Goal: Check status: Check status

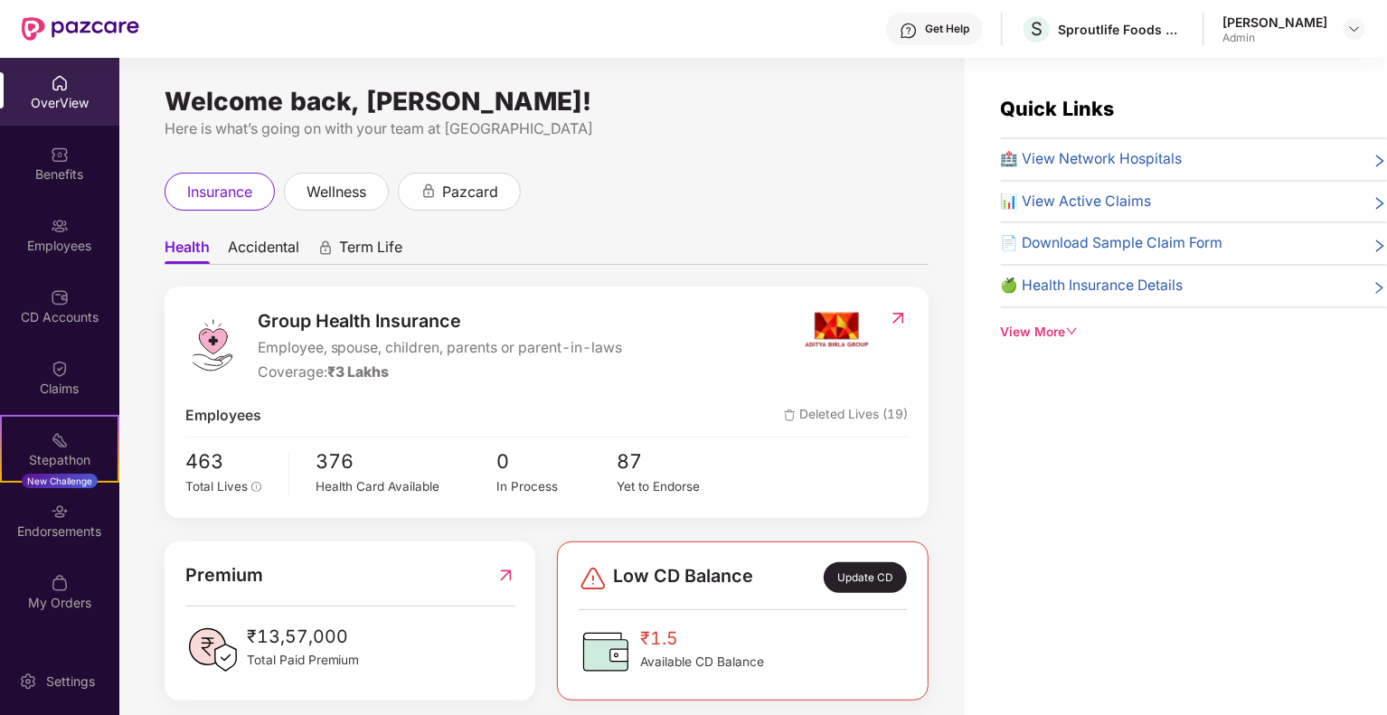
scroll to position [58, 0]
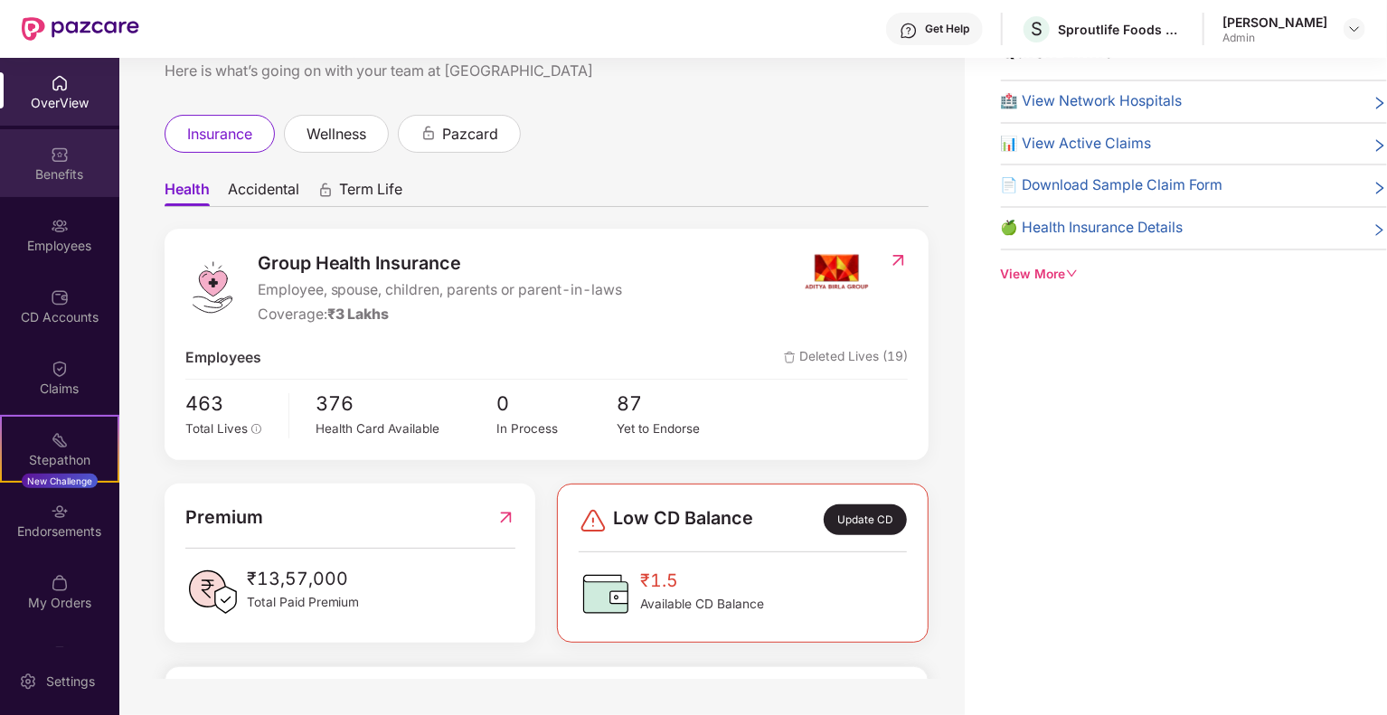
click at [51, 155] on img at bounding box center [60, 155] width 18 height 18
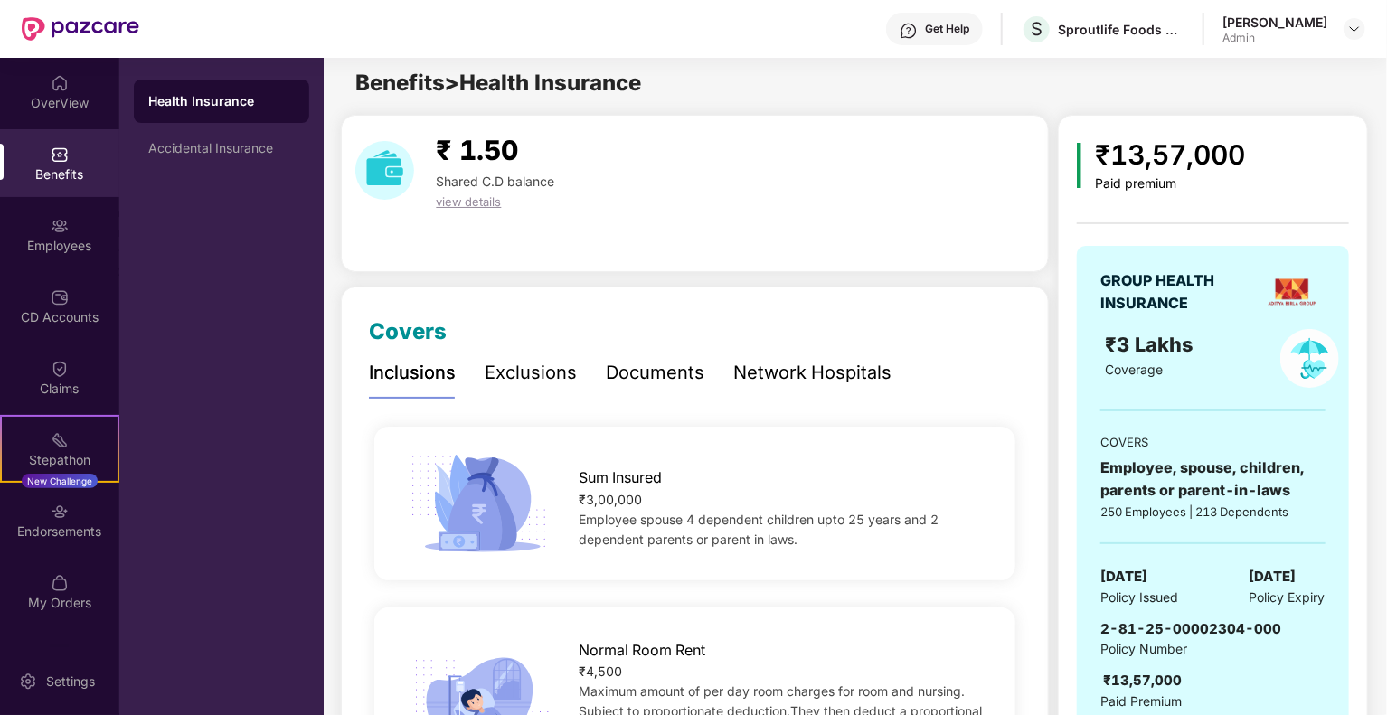
scroll to position [0, 0]
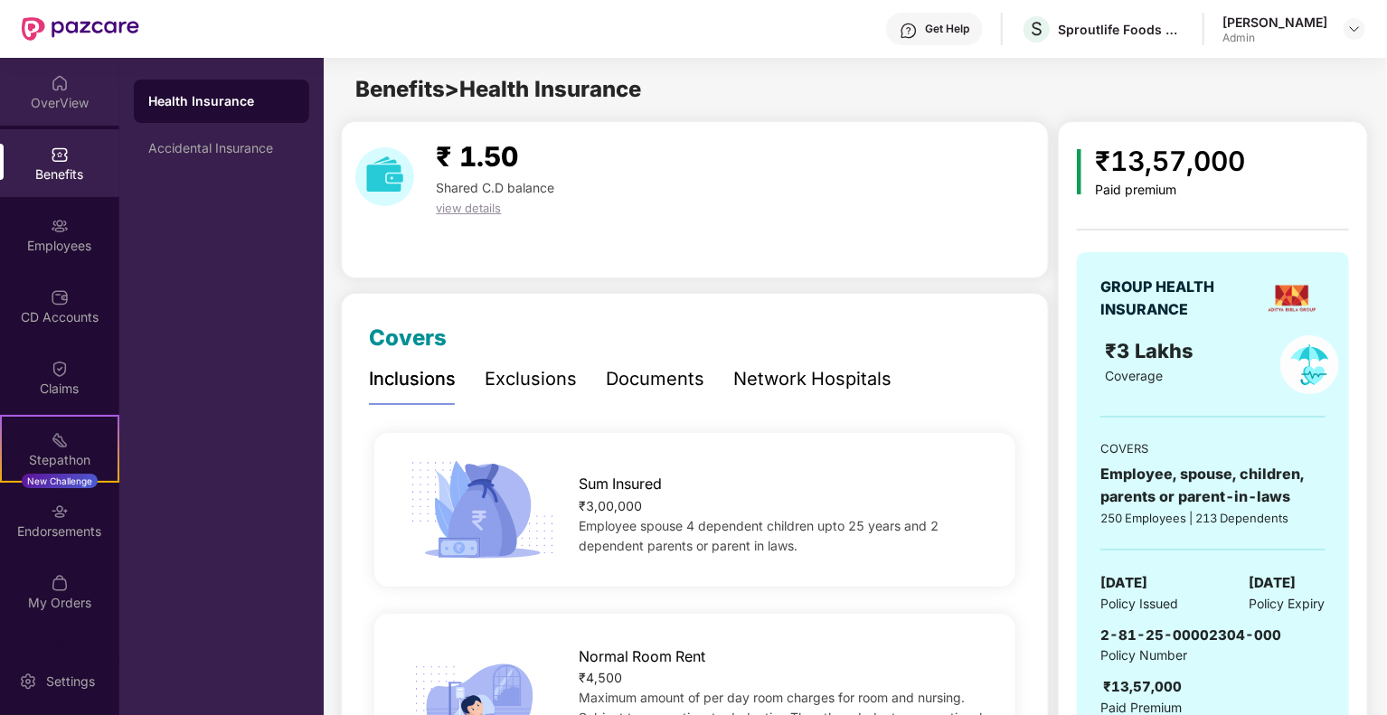
click at [75, 122] on div "OverView" at bounding box center [59, 92] width 119 height 68
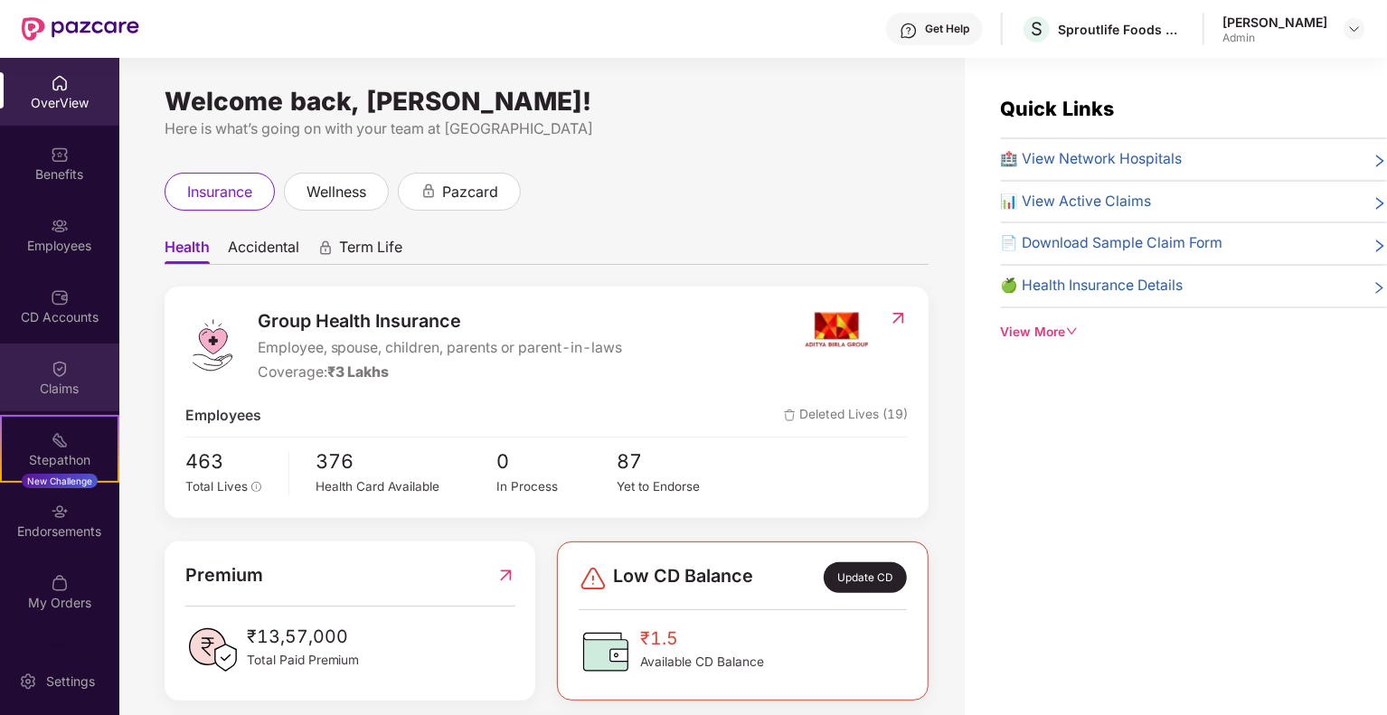
click at [40, 373] on div "Claims" at bounding box center [59, 378] width 119 height 68
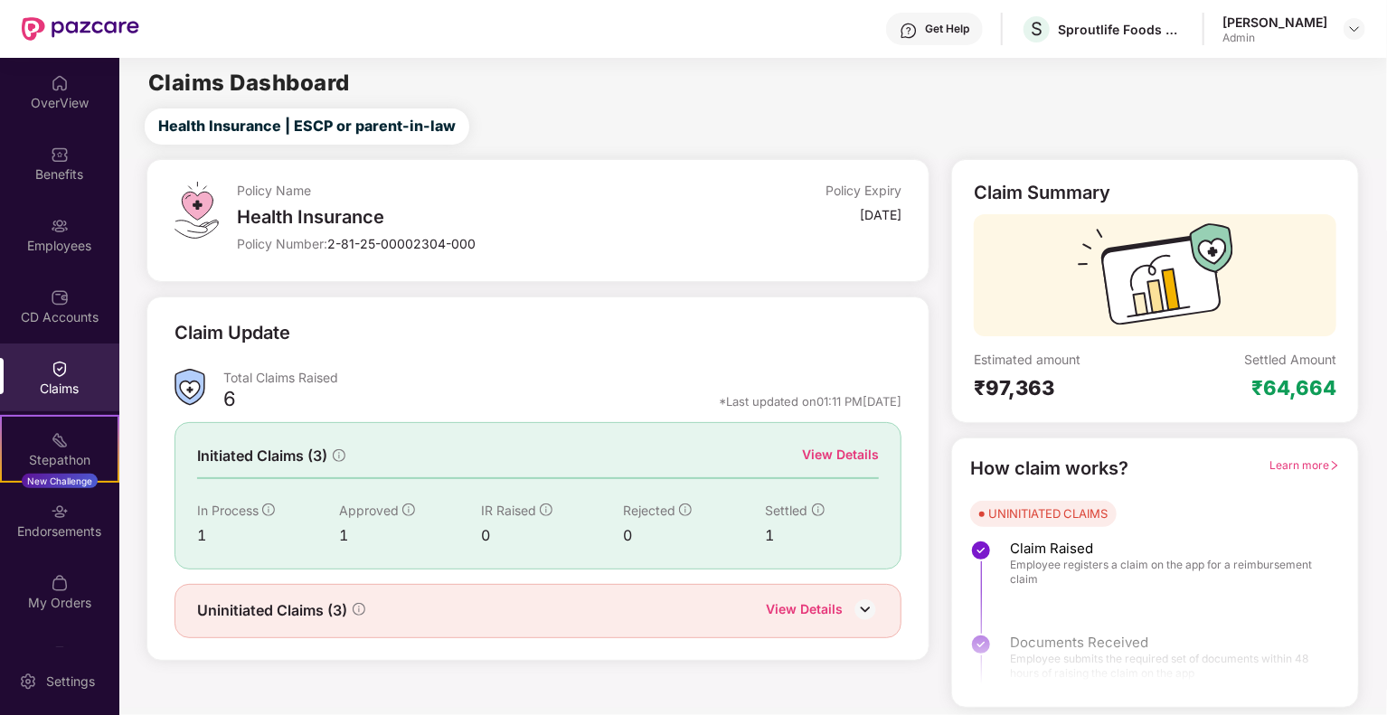
click at [828, 448] on div "View Details" at bounding box center [840, 455] width 77 height 20
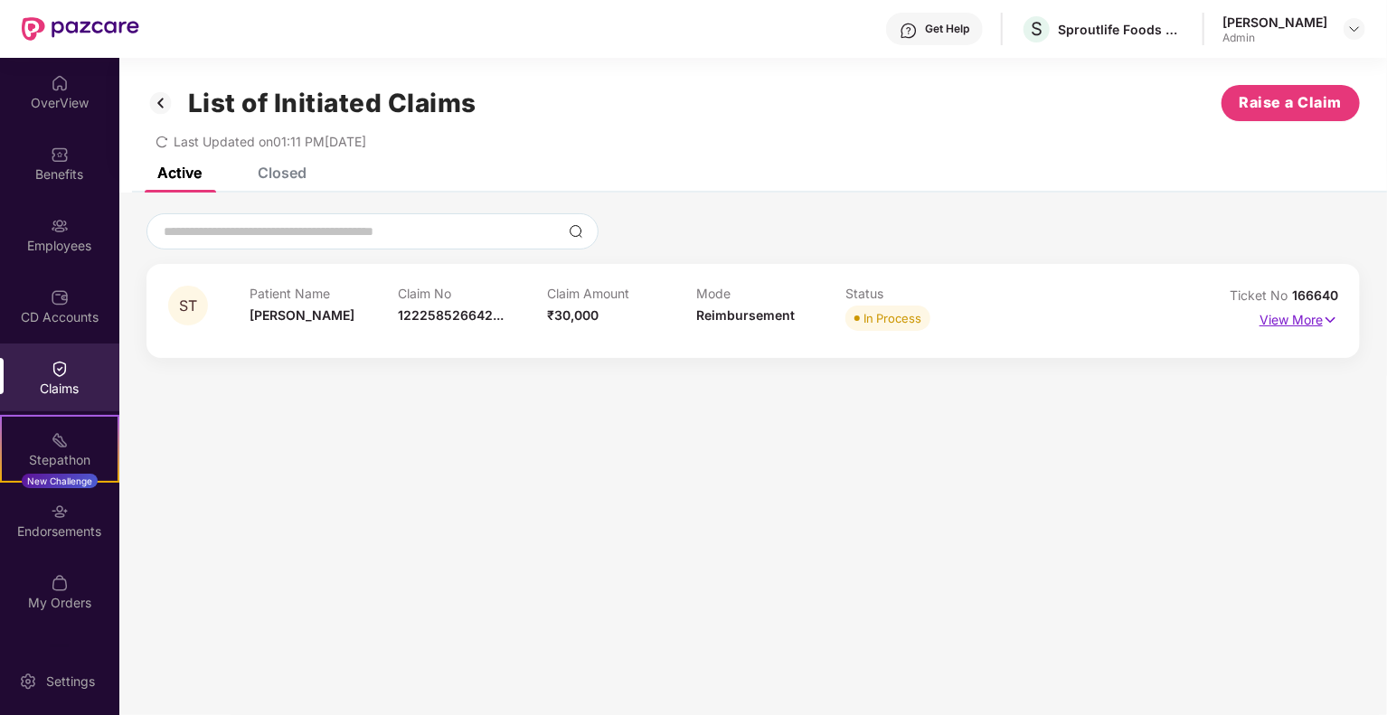
click at [1298, 321] on p "View More" at bounding box center [1298, 318] width 79 height 24
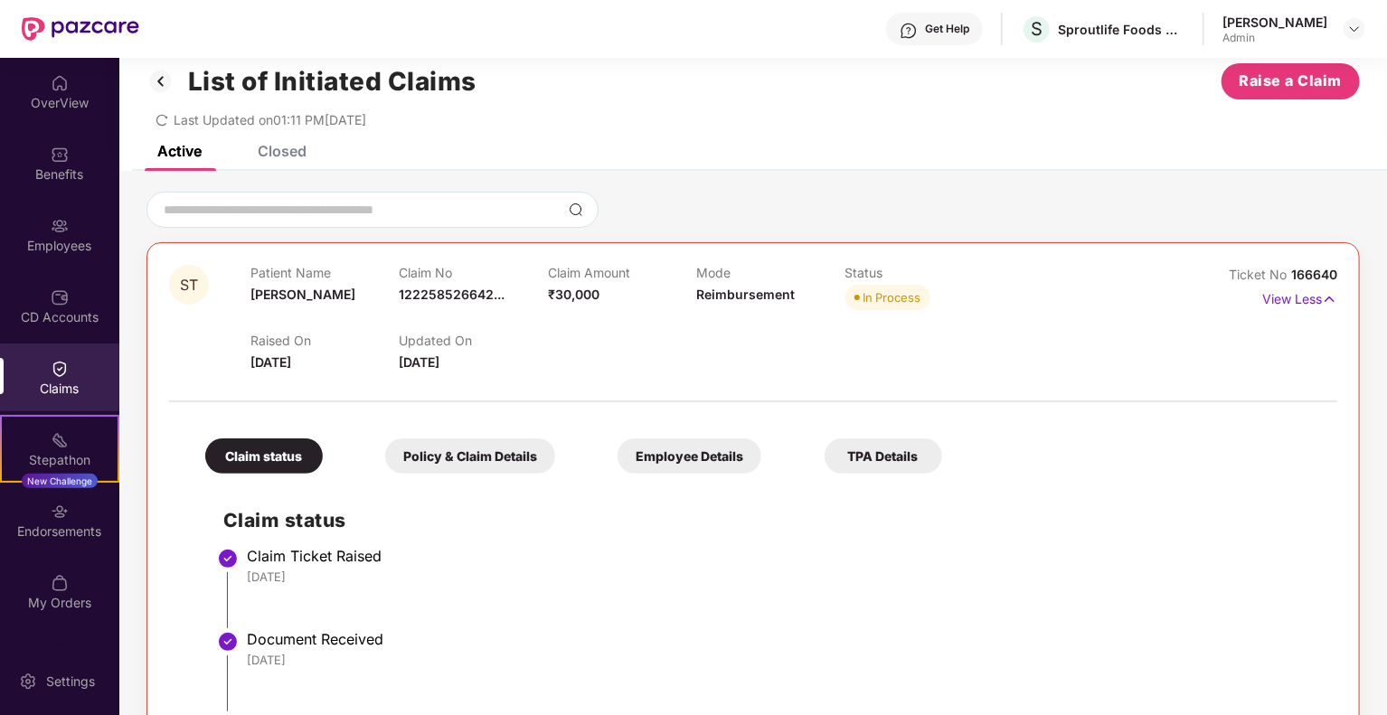
scroll to position [17, 0]
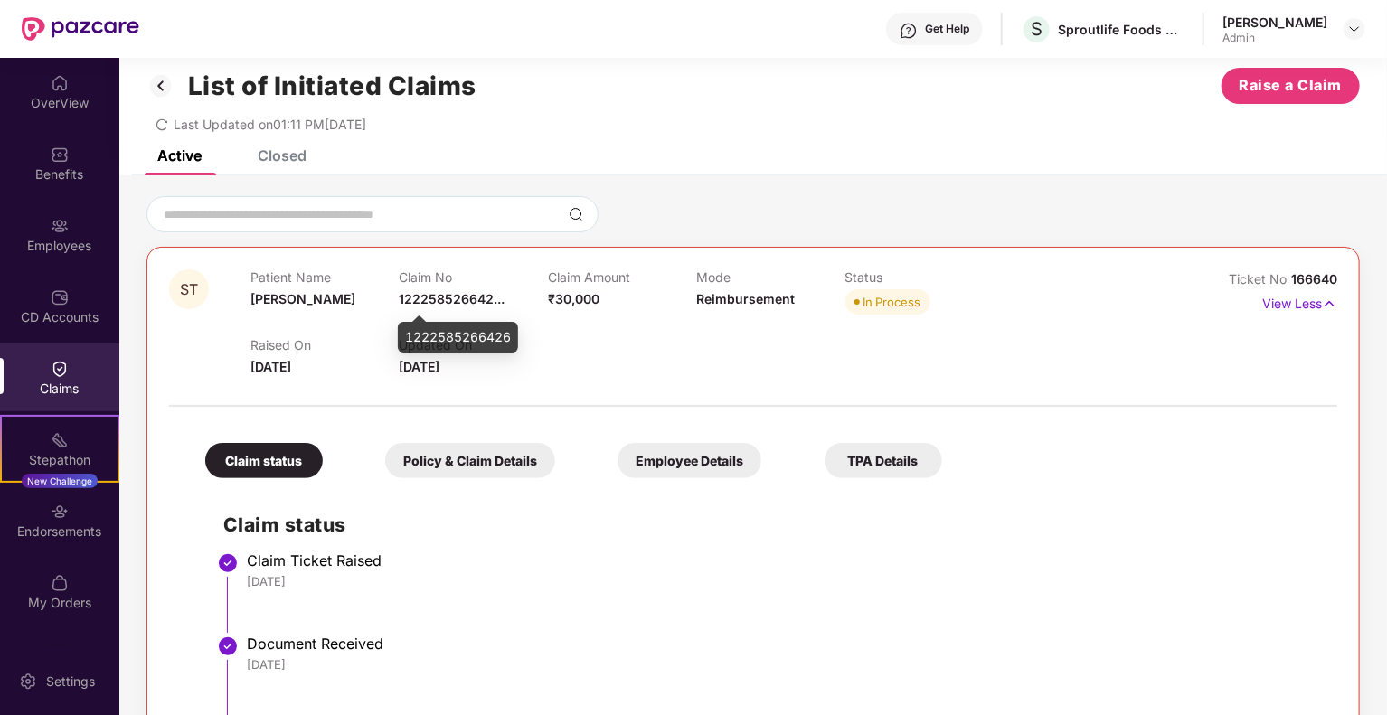
click at [476, 297] on span "122258526642..." at bounding box center [452, 298] width 106 height 15
click at [458, 295] on span "122258526642..." at bounding box center [452, 298] width 106 height 15
drag, startPoint x: 399, startPoint y: 298, endPoint x: 488, endPoint y: 303, distance: 89.6
click at [488, 303] on span "122258526642..." at bounding box center [452, 298] width 106 height 15
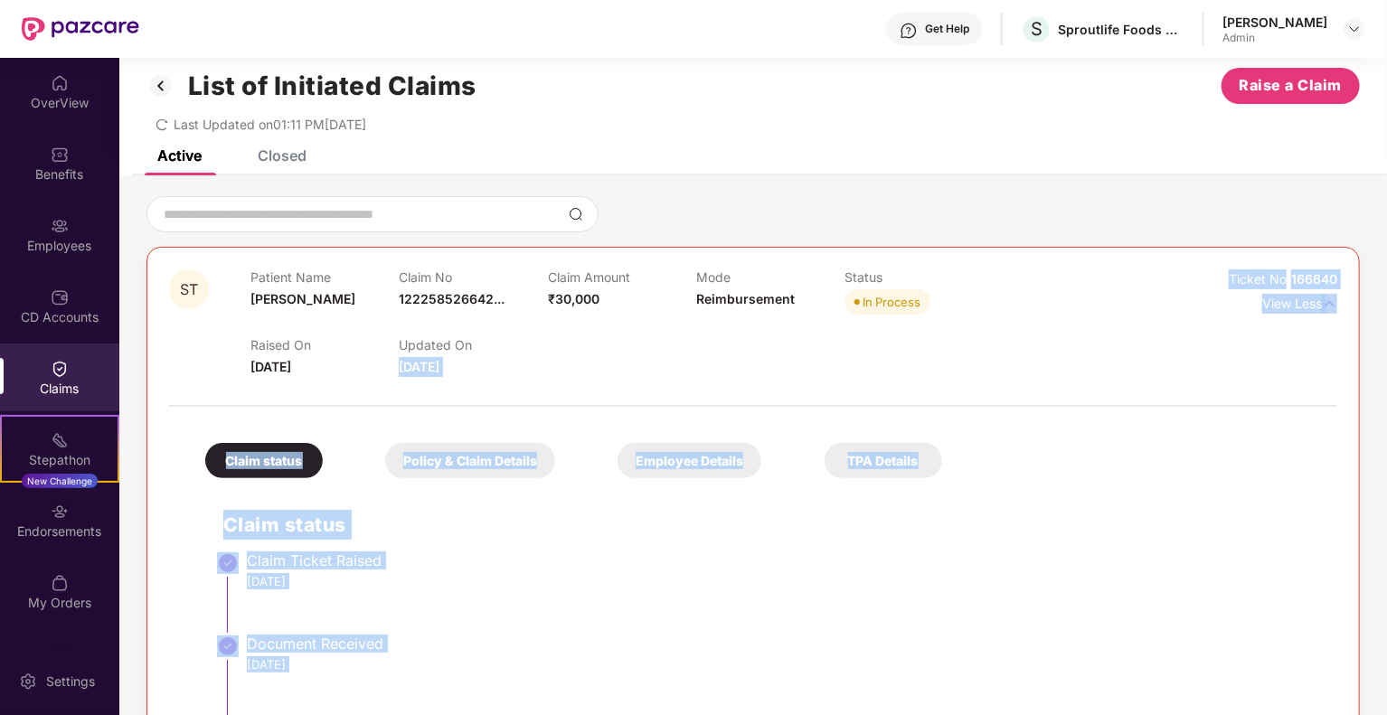
drag, startPoint x: 403, startPoint y: 335, endPoint x: 498, endPoint y: 339, distance: 95.0
click at [498, 339] on body "Get Help S Sproutlife Foods Private Limited [PERSON_NAME] Admin OverView Benefi…" at bounding box center [693, 357] width 1387 height 715
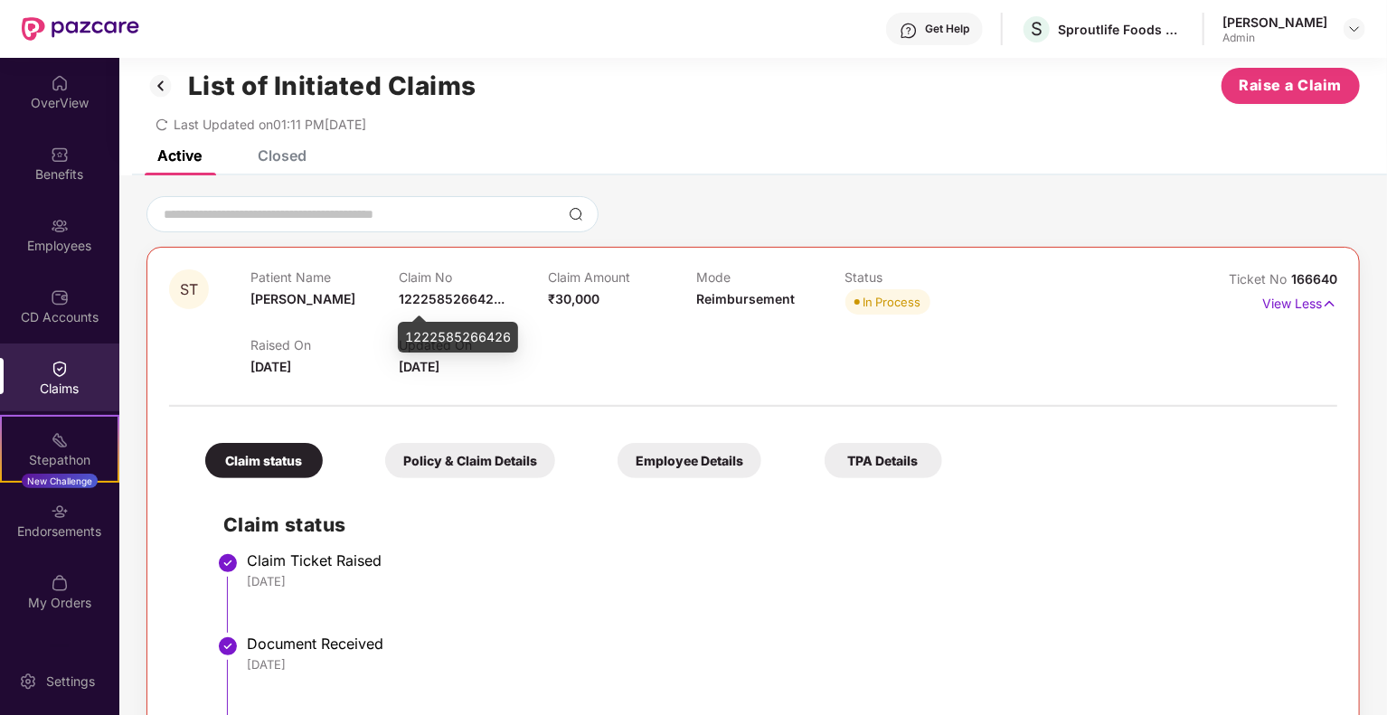
click at [463, 296] on span "122258526642..." at bounding box center [452, 298] width 106 height 15
drag, startPoint x: 407, startPoint y: 336, endPoint x: 513, endPoint y: 336, distance: 105.8
click at [513, 336] on div "1222585266426" at bounding box center [458, 337] width 120 height 31
copy div "1222585266426"
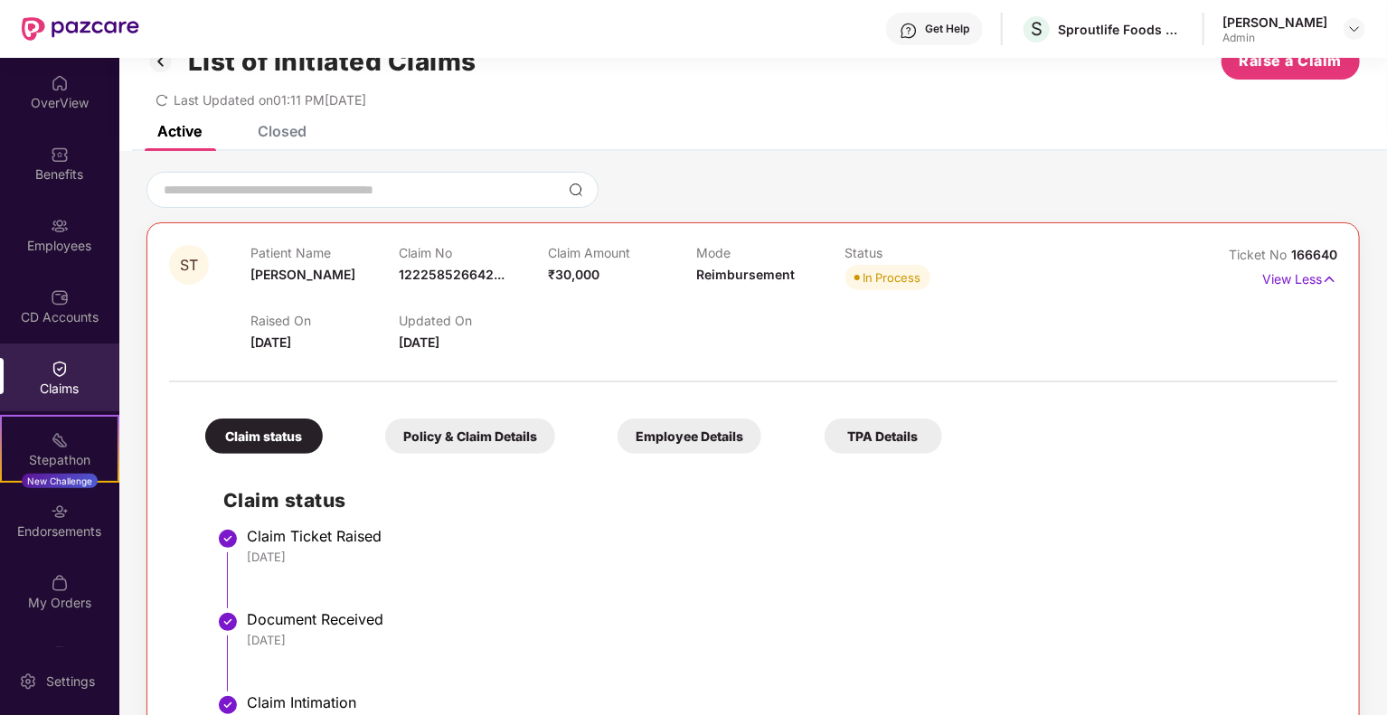
scroll to position [0, 0]
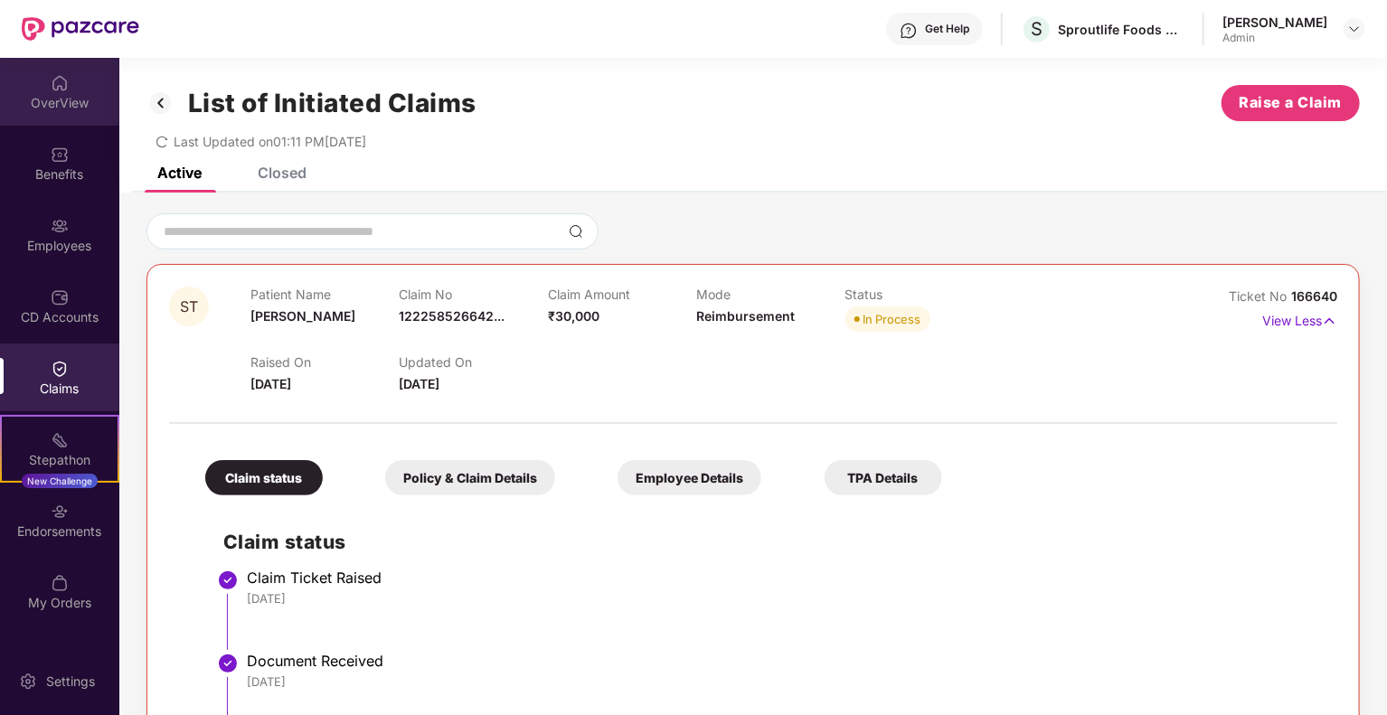
click at [96, 90] on div "OverView" at bounding box center [59, 92] width 119 height 68
